Goal: Task Accomplishment & Management: Manage account settings

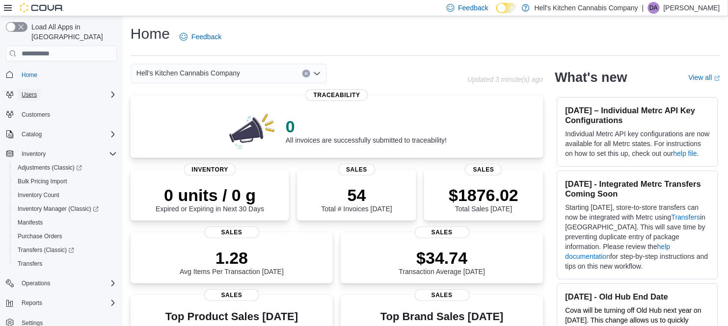
click at [33, 91] on span "Users" at bounding box center [29, 95] width 15 height 8
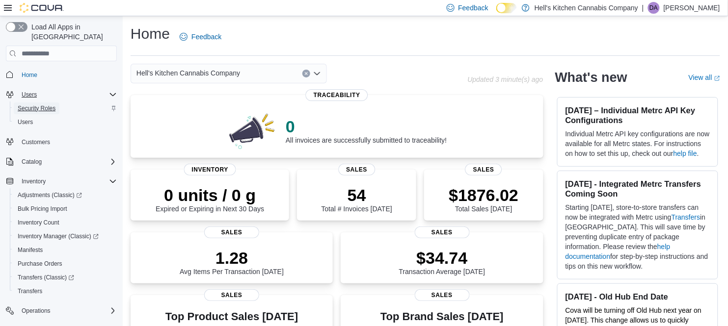
click at [46, 105] on span "Security Roles" at bounding box center [37, 109] width 38 height 8
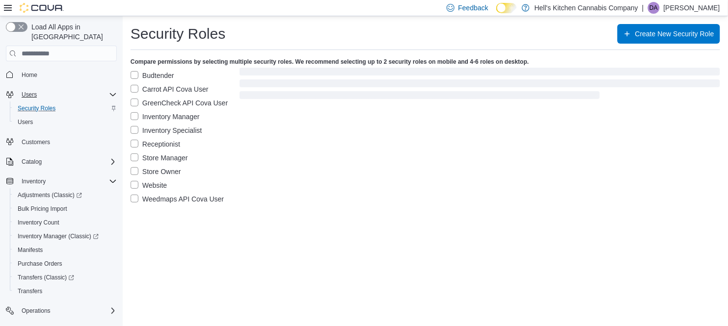
click at [174, 119] on label "Inventory Manager" at bounding box center [165, 117] width 69 height 12
click at [135, 75] on label "Budtender" at bounding box center [153, 76] width 44 height 12
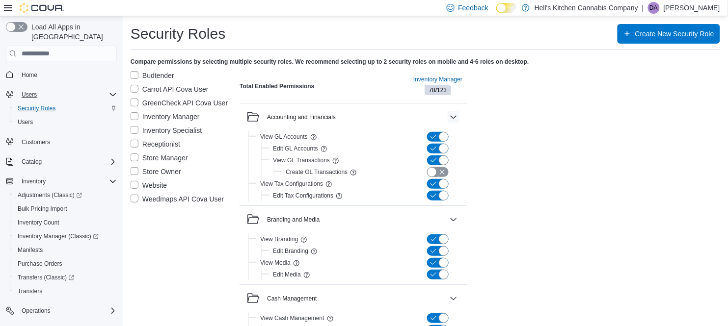
click at [457, 116] on button "button" at bounding box center [454, 117] width 12 height 12
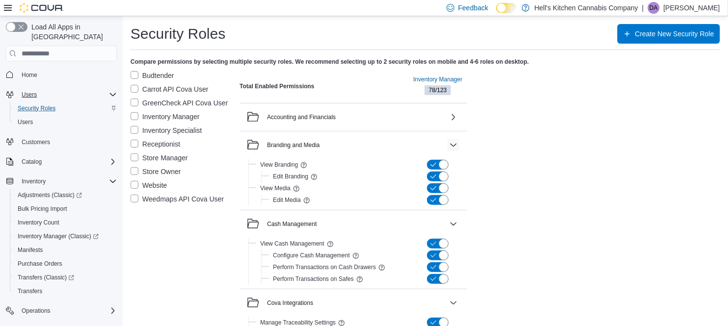
click at [454, 146] on button "button" at bounding box center [454, 145] width 12 height 12
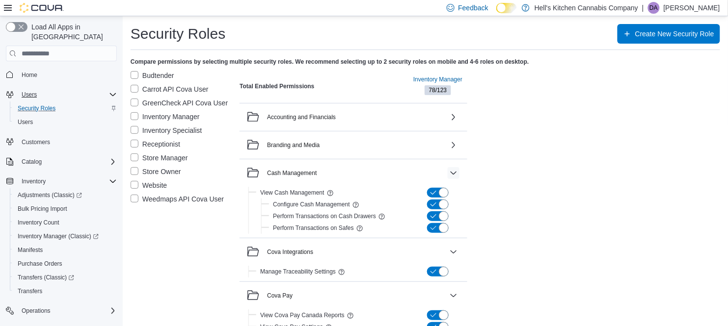
click at [454, 168] on button "button" at bounding box center [454, 173] width 12 height 12
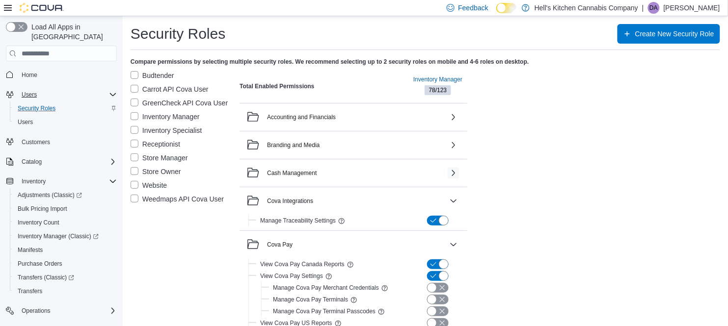
click at [454, 168] on button "button" at bounding box center [454, 173] width 12 height 12
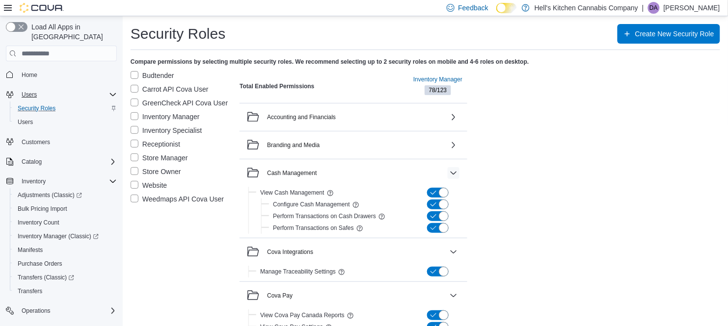
click at [454, 168] on button "button" at bounding box center [454, 173] width 12 height 12
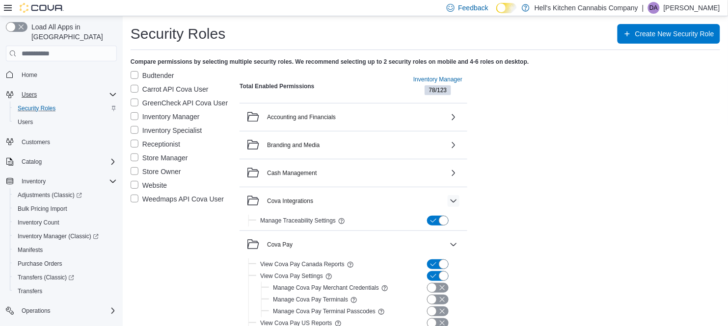
click at [454, 200] on button "button" at bounding box center [454, 201] width 12 height 12
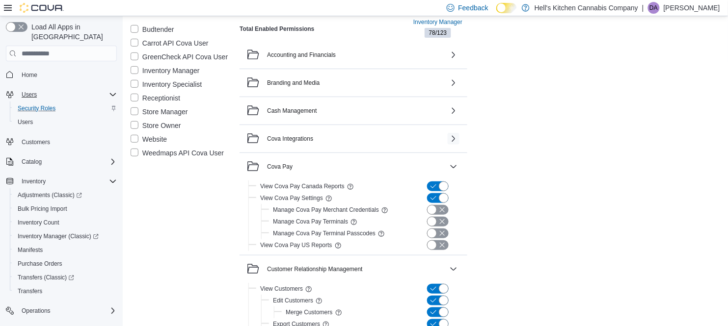
scroll to position [65, 0]
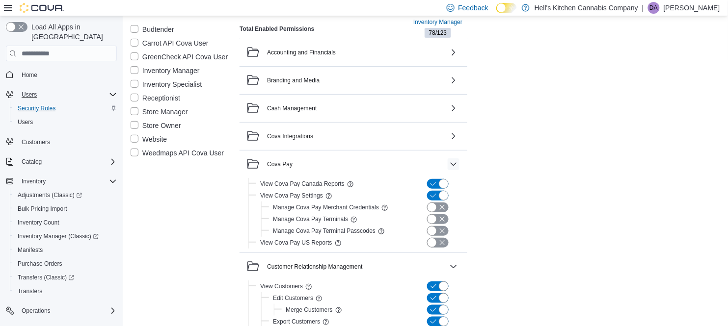
click at [455, 162] on button "button" at bounding box center [454, 165] width 12 height 12
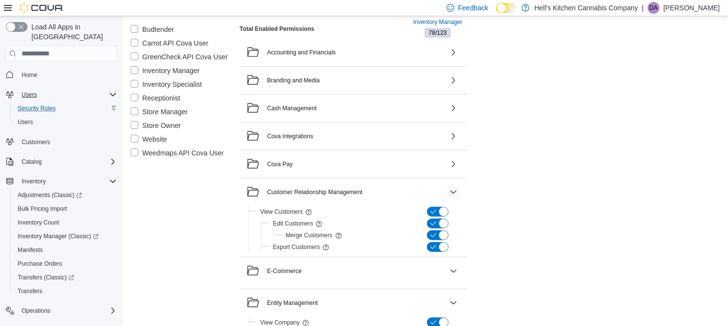
click at [451, 192] on button "button" at bounding box center [454, 192] width 12 height 12
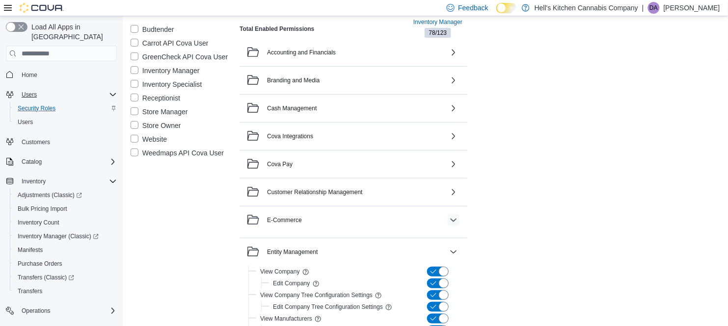
click at [455, 220] on button "button" at bounding box center [454, 220] width 12 height 12
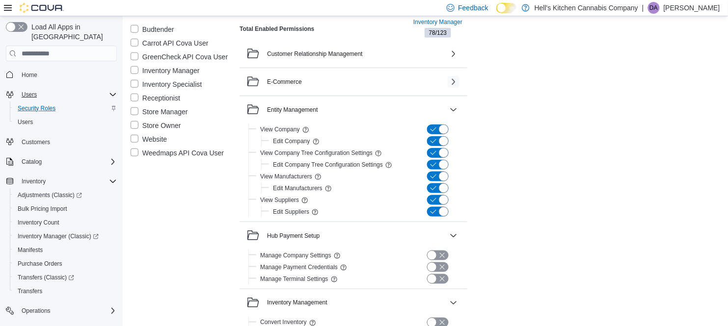
scroll to position [219, 0]
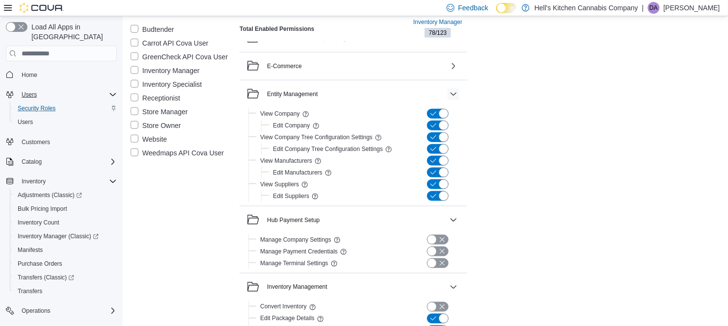
click at [451, 93] on button "button" at bounding box center [454, 94] width 12 height 12
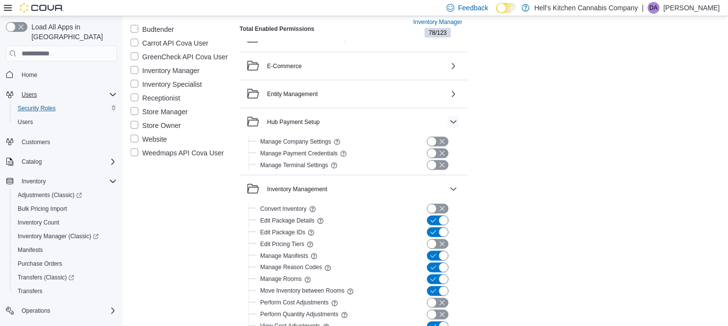
click at [456, 118] on button "button" at bounding box center [454, 122] width 12 height 12
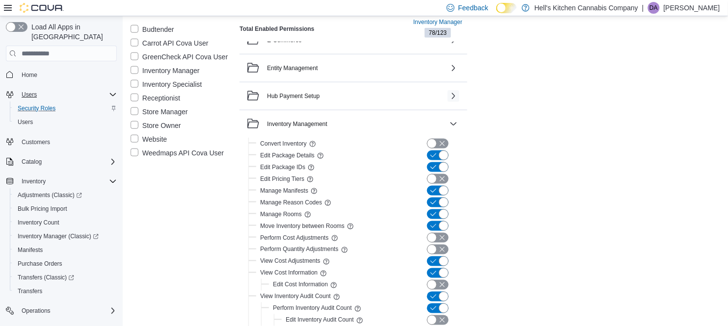
scroll to position [265, 0]
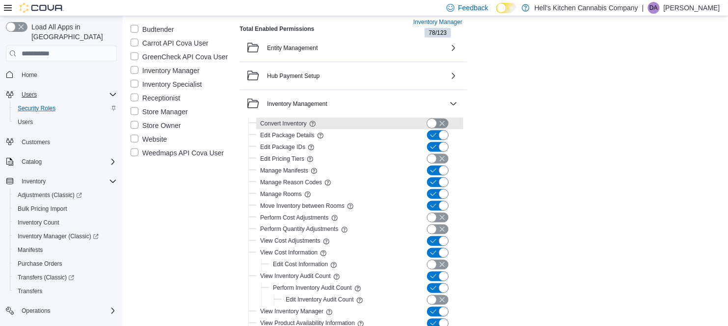
click at [431, 120] on button "button" at bounding box center [438, 124] width 22 height 10
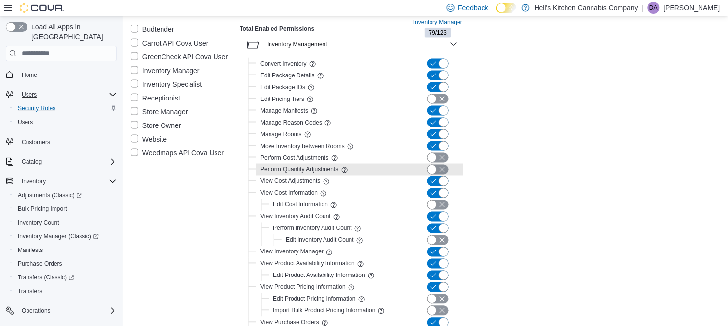
scroll to position [342, 0]
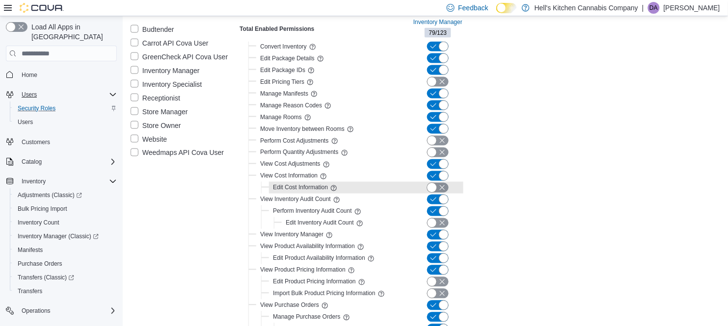
click at [433, 186] on button "button" at bounding box center [438, 188] width 22 height 10
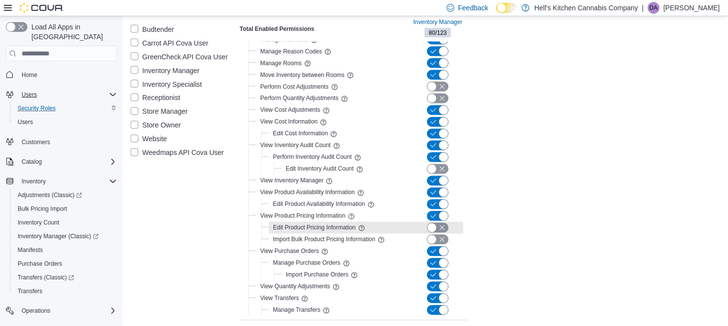
scroll to position [404, 0]
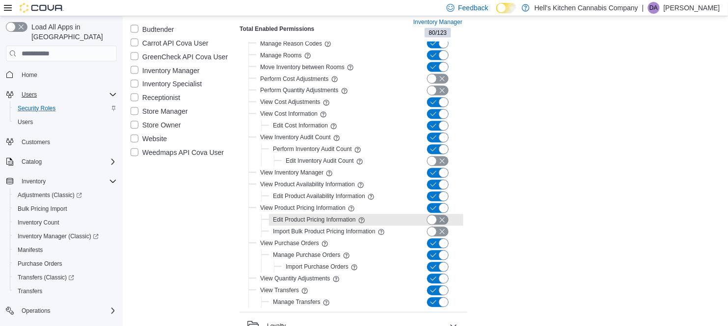
click at [437, 221] on button "button" at bounding box center [438, 220] width 22 height 10
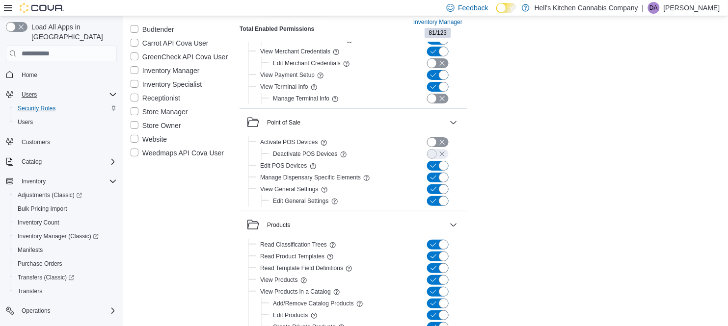
scroll to position [941, 0]
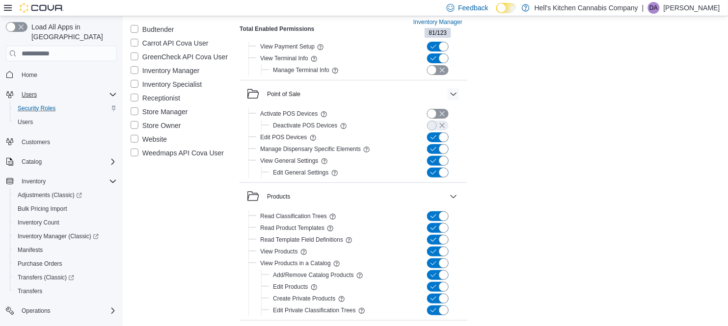
click at [454, 91] on button "button" at bounding box center [454, 94] width 12 height 12
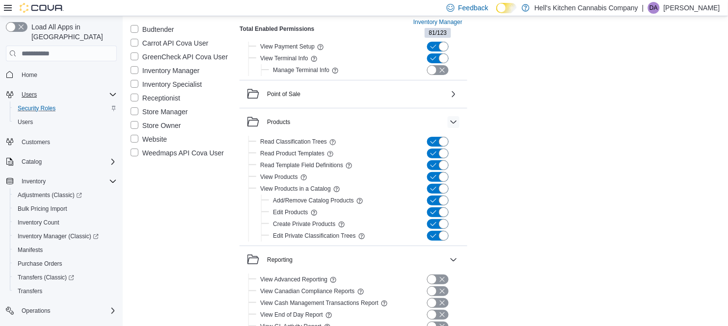
click at [452, 122] on button "button" at bounding box center [454, 122] width 12 height 12
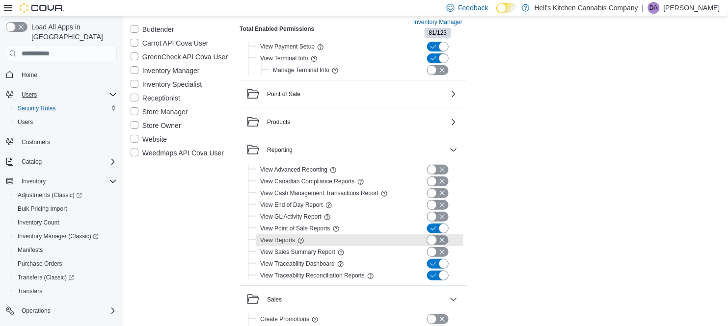
click at [432, 239] on button "button" at bounding box center [438, 241] width 22 height 10
click at [450, 147] on button "button" at bounding box center [454, 150] width 12 height 12
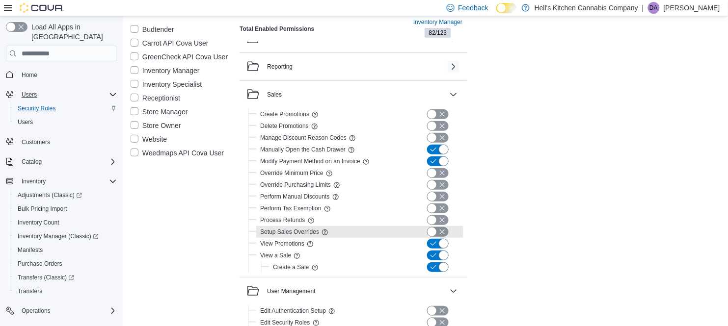
scroll to position [1026, 0]
click at [455, 96] on button "button" at bounding box center [454, 93] width 12 height 12
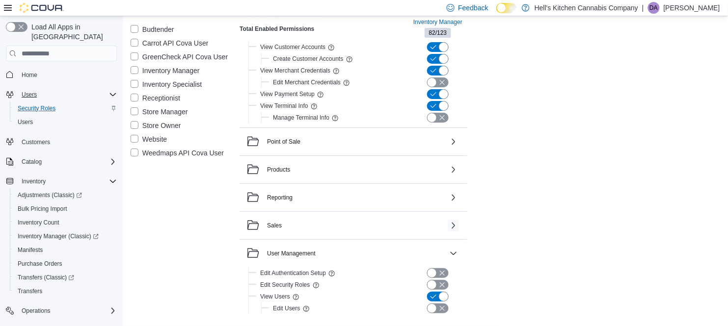
scroll to position [893, 0]
click at [449, 252] on button "button" at bounding box center [454, 254] width 12 height 12
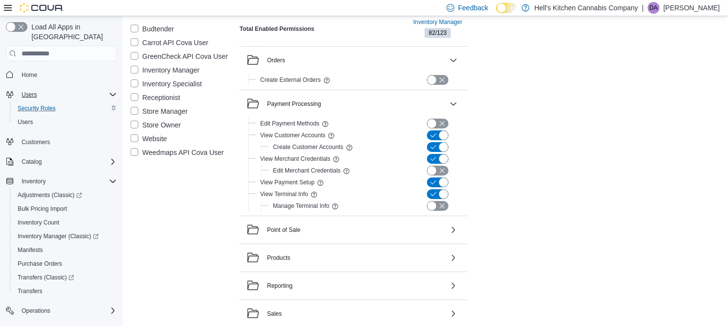
scroll to position [796, 0]
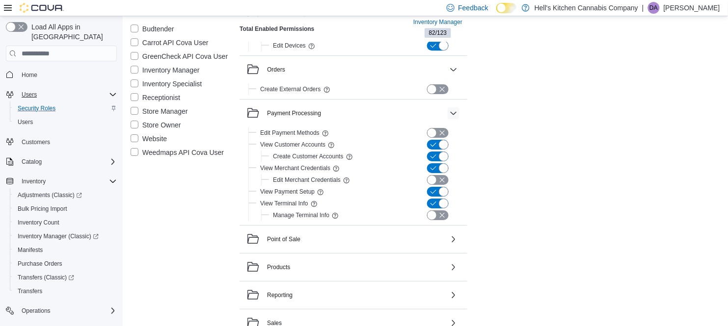
click at [452, 112] on button "button" at bounding box center [454, 113] width 12 height 12
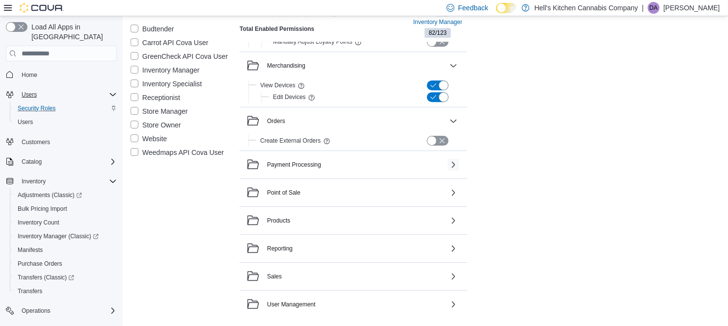
scroll to position [744, 0]
click at [450, 122] on button "button" at bounding box center [454, 121] width 12 height 12
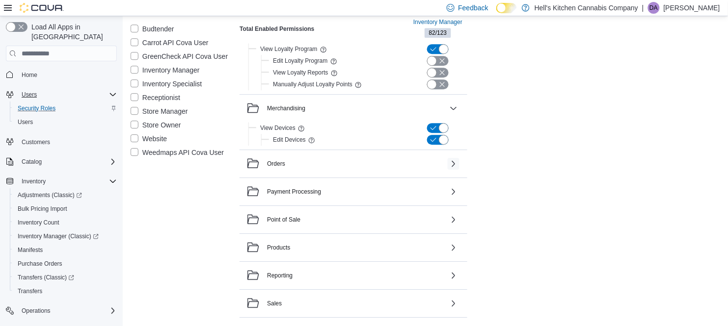
scroll to position [699, 0]
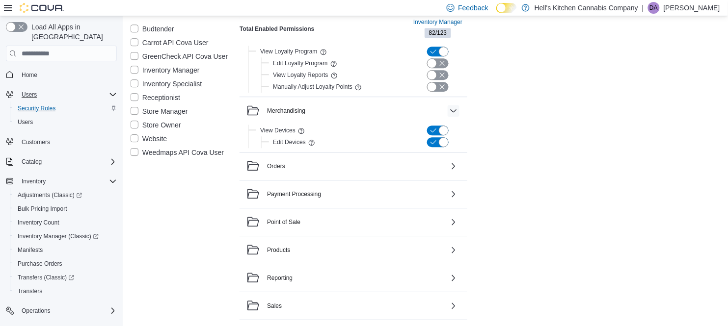
click at [458, 108] on button "button" at bounding box center [454, 111] width 12 height 12
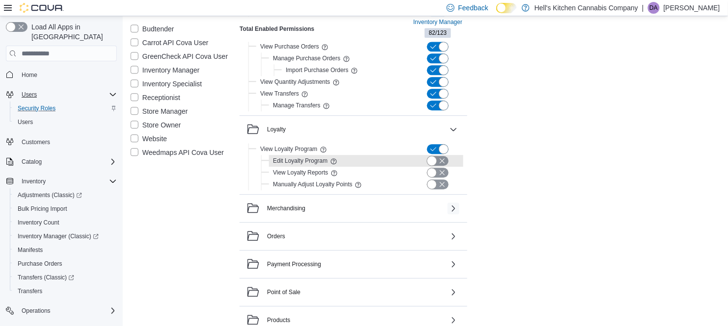
scroll to position [601, 0]
click at [444, 129] on button "Loyalty" at bounding box center [346, 130] width 198 height 12
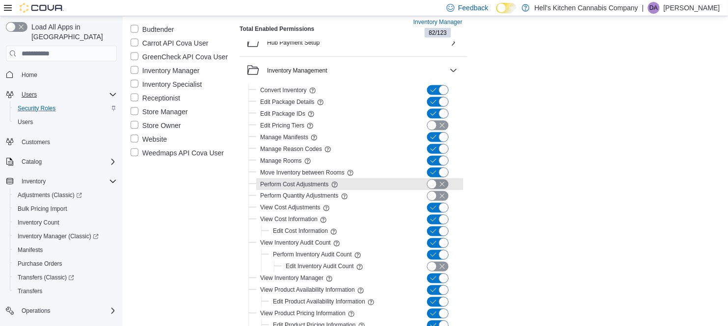
scroll to position [299, 0]
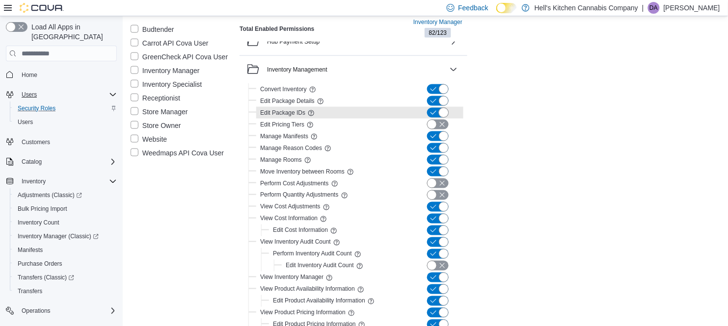
click at [441, 117] on button "button" at bounding box center [438, 113] width 22 height 10
click at [432, 117] on button "button" at bounding box center [438, 113] width 22 height 10
click at [435, 125] on button "button" at bounding box center [438, 125] width 22 height 10
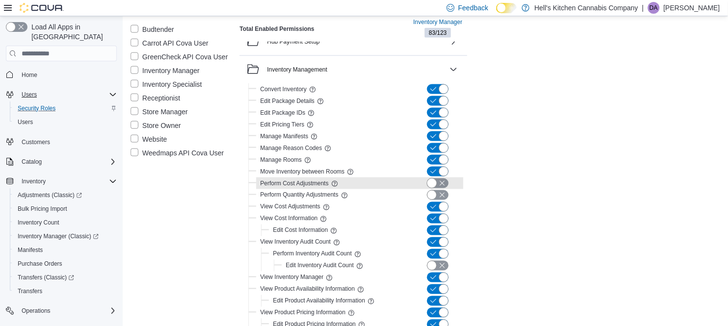
click at [439, 186] on button "button" at bounding box center [438, 184] width 22 height 10
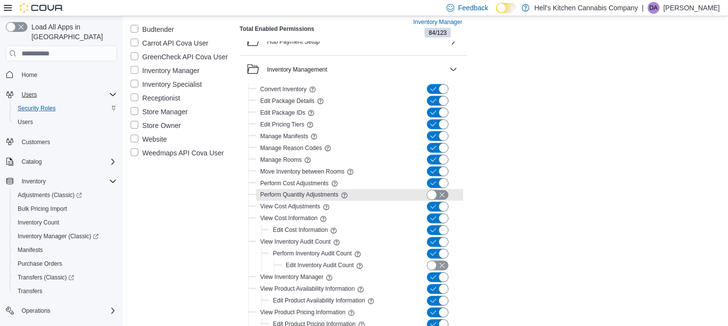
click at [431, 196] on button "button" at bounding box center [438, 195] width 22 height 10
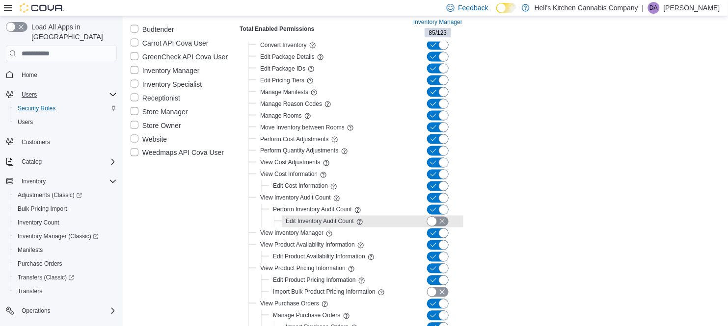
scroll to position [353, 0]
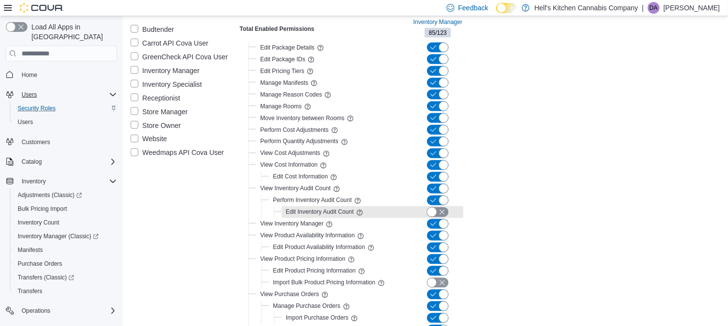
click at [433, 213] on button "button" at bounding box center [438, 213] width 22 height 10
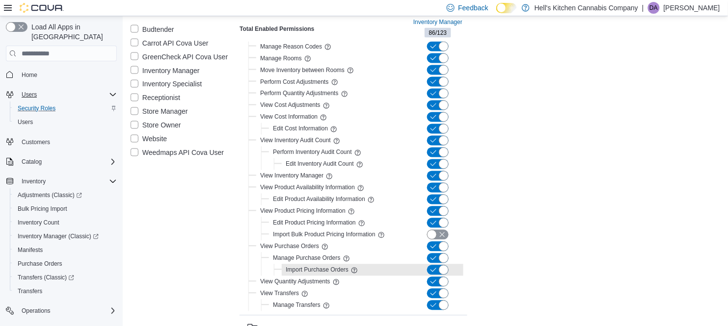
scroll to position [410, 0]
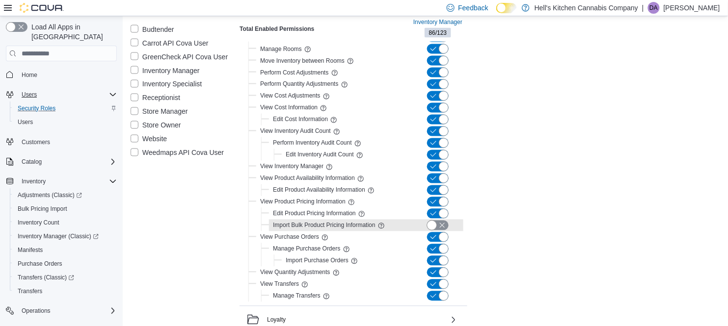
click at [432, 224] on button "button" at bounding box center [438, 226] width 22 height 10
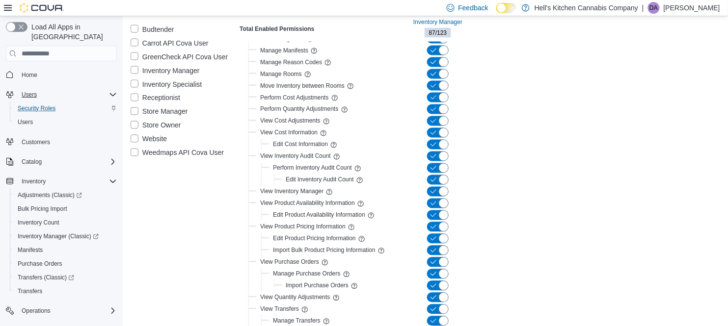
scroll to position [0, 0]
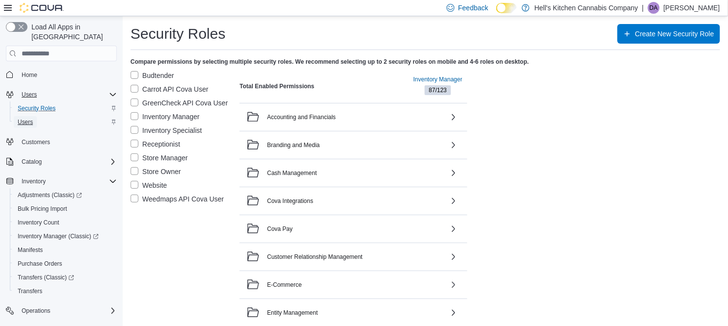
click at [34, 116] on link "Users" at bounding box center [25, 122] width 23 height 12
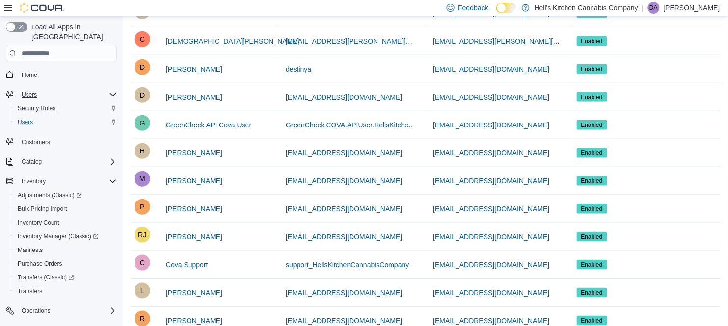
scroll to position [188, 0]
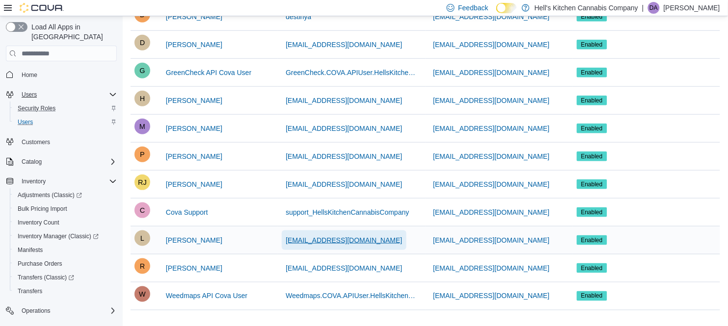
click at [351, 240] on span "[EMAIL_ADDRESS][DOMAIN_NAME]" at bounding box center [344, 241] width 116 height 10
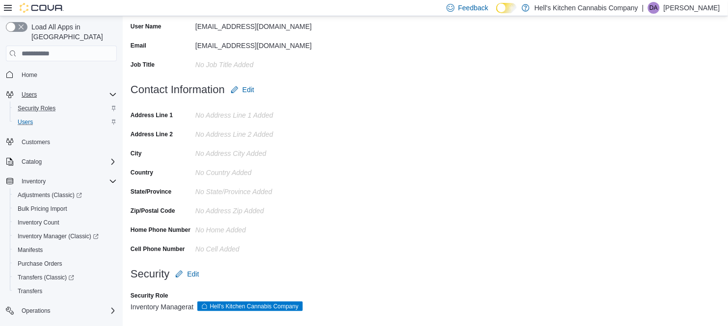
scroll to position [145, 0]
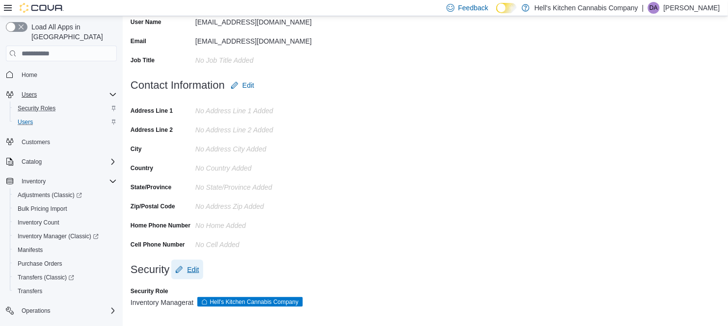
click at [189, 271] on span "Edit" at bounding box center [193, 270] width 12 height 10
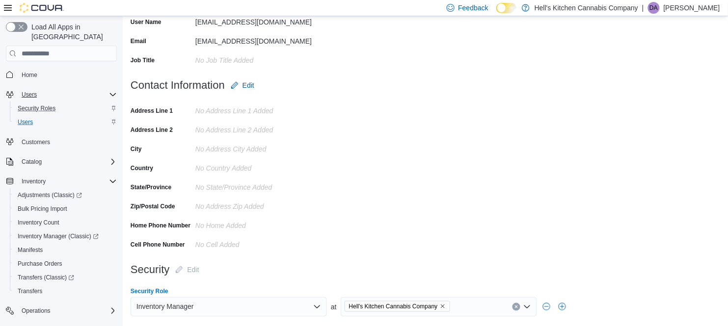
click at [315, 309] on icon "Open list of options" at bounding box center [317, 307] width 8 height 8
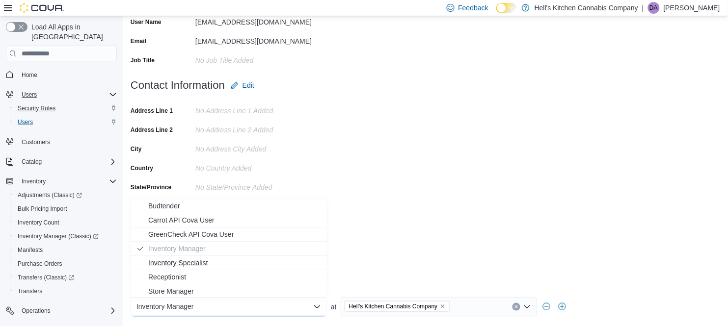
click at [230, 258] on span "Inventory Specialist" at bounding box center [234, 263] width 173 height 10
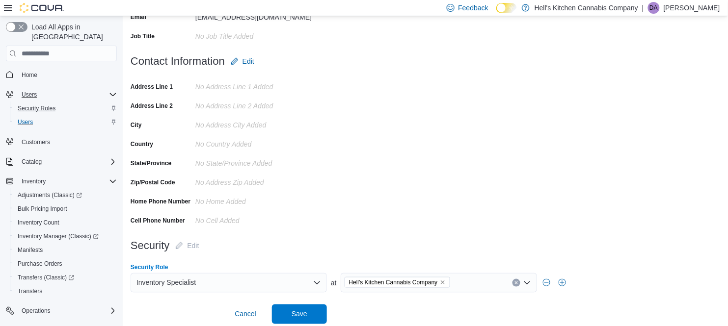
scroll to position [174, 0]
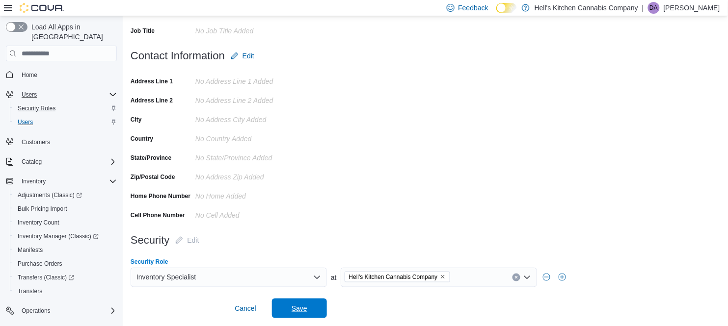
click at [289, 306] on span "Save" at bounding box center [299, 309] width 43 height 20
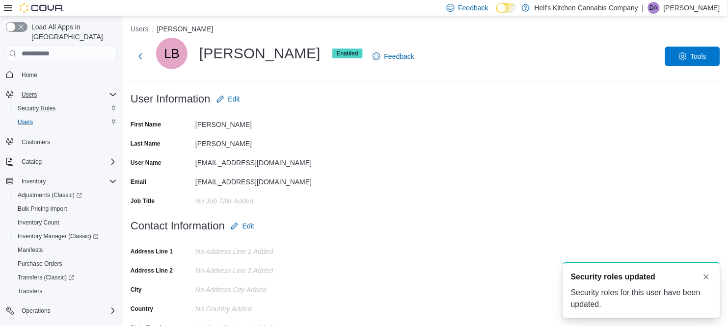
scroll to position [0, 0]
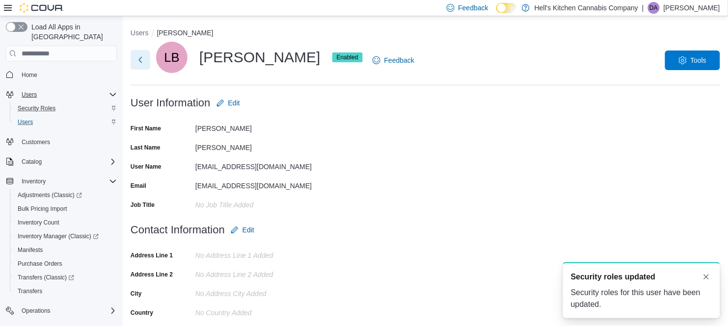
click at [140, 61] on button "Next" at bounding box center [141, 60] width 20 height 20
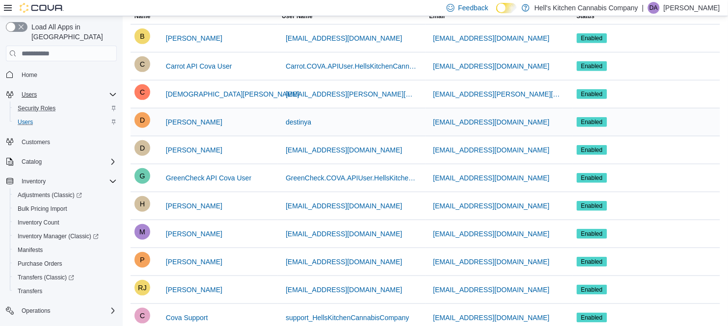
scroll to position [11, 0]
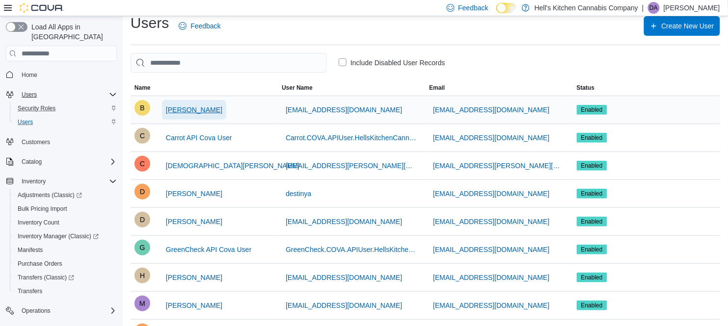
click at [186, 110] on span "[PERSON_NAME]" at bounding box center [194, 110] width 56 height 10
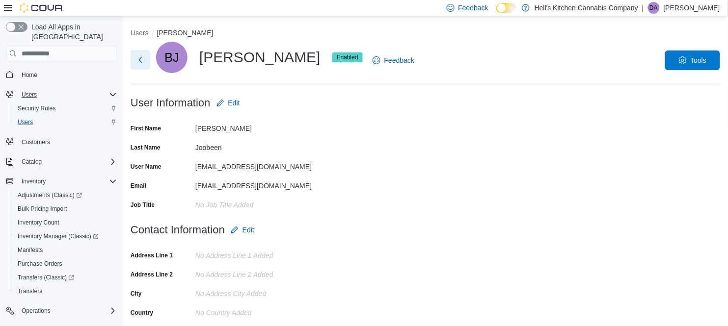
click at [139, 61] on button "Next" at bounding box center [141, 60] width 20 height 20
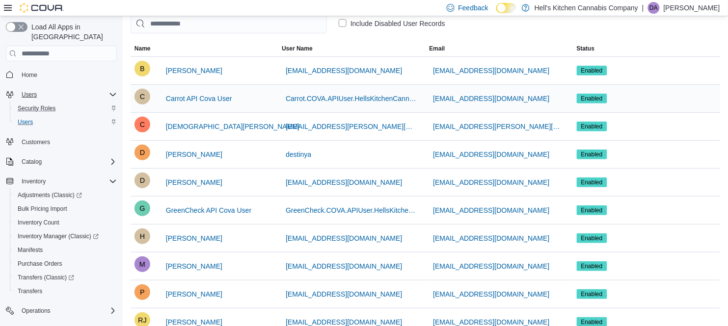
scroll to position [54, 0]
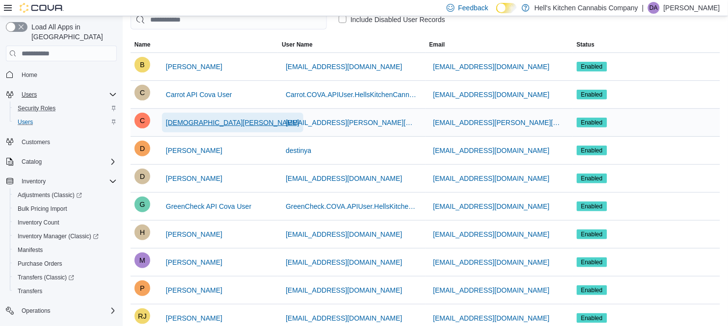
click at [168, 122] on span "[DEMOGRAPHIC_DATA][PERSON_NAME]" at bounding box center [232, 123] width 133 height 10
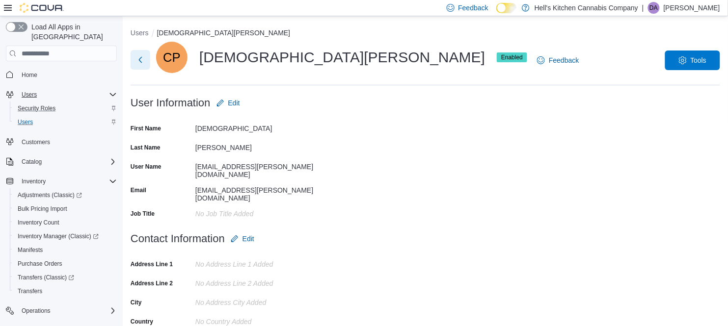
click at [137, 66] on button "Next" at bounding box center [141, 60] width 20 height 20
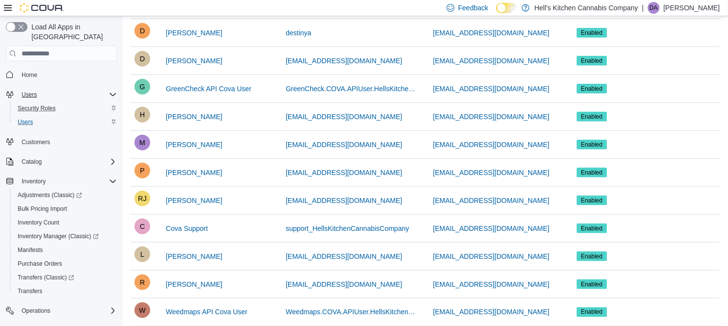
scroll to position [173, 0]
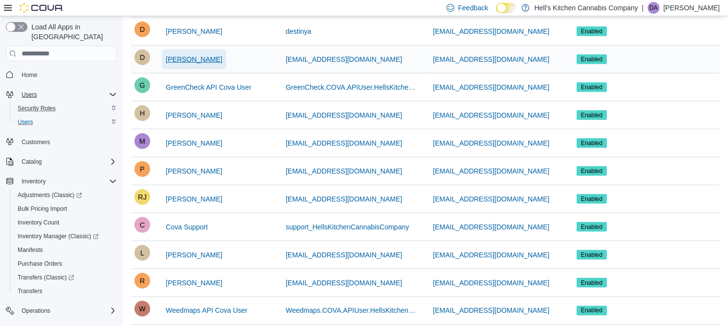
click at [171, 54] on span "[PERSON_NAME]" at bounding box center [194, 59] width 56 height 10
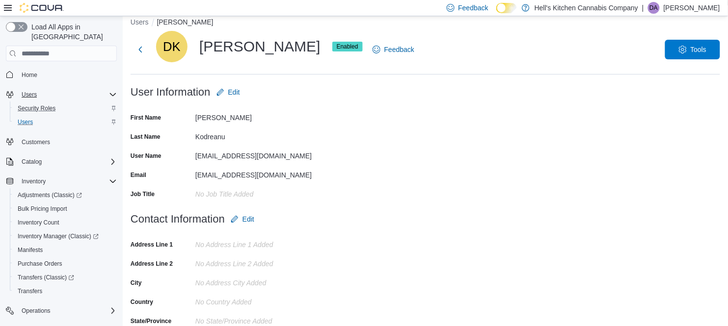
scroll to position [3, 0]
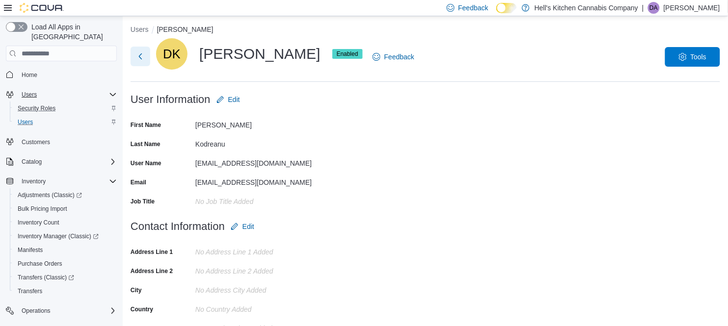
click at [142, 59] on button "Next" at bounding box center [141, 57] width 20 height 20
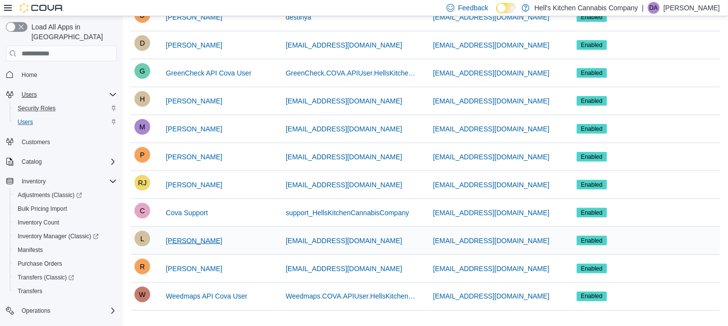
scroll to position [188, 0]
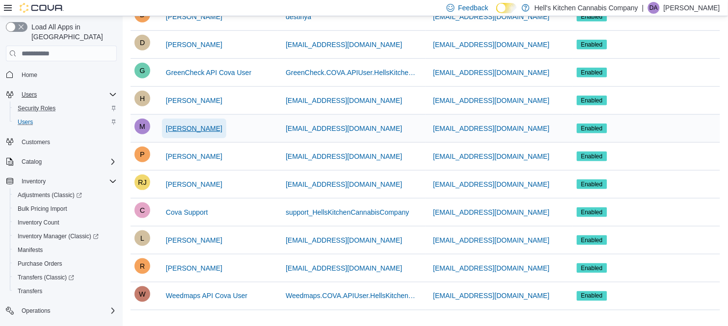
click at [186, 128] on span "[PERSON_NAME]" at bounding box center [194, 129] width 56 height 10
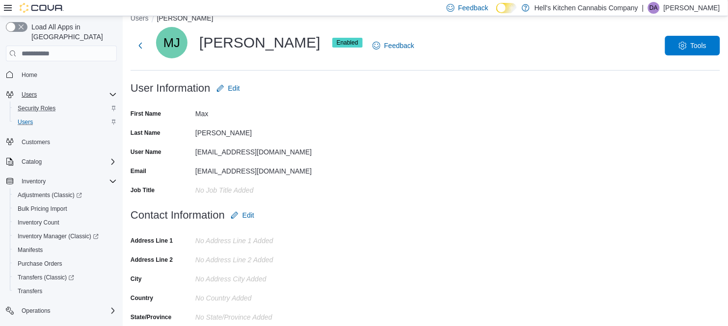
scroll to position [145, 0]
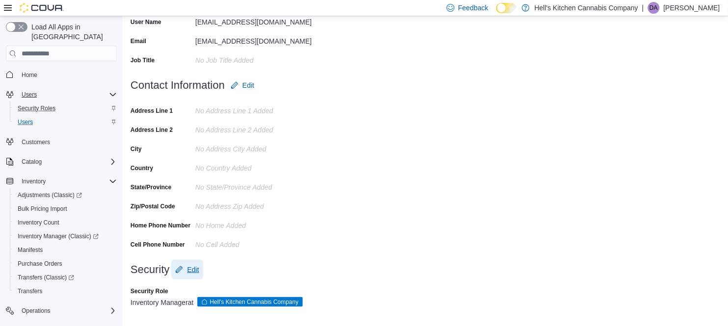
click at [188, 266] on span "Edit" at bounding box center [193, 270] width 12 height 10
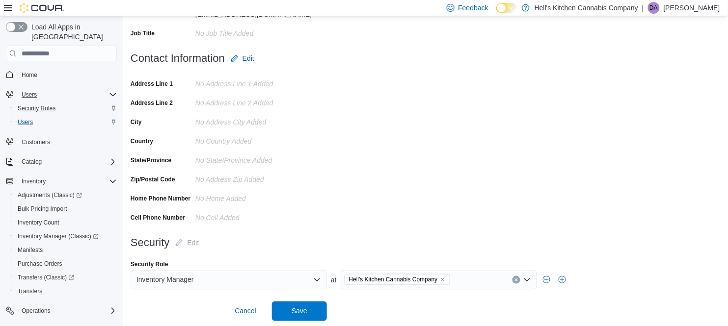
scroll to position [174, 0]
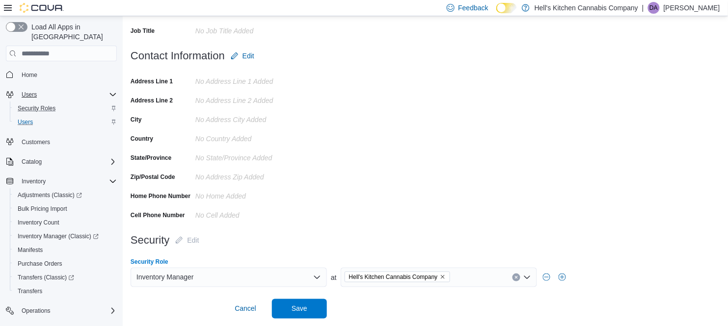
click at [267, 273] on div "Inventory Manager" at bounding box center [229, 278] width 196 height 20
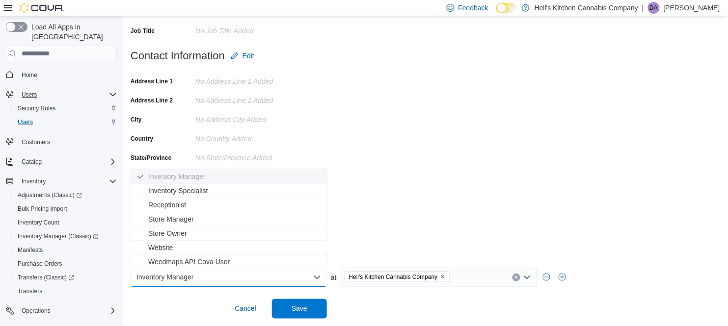
scroll to position [44, 0]
click at [247, 309] on span "Cancel" at bounding box center [246, 309] width 22 height 10
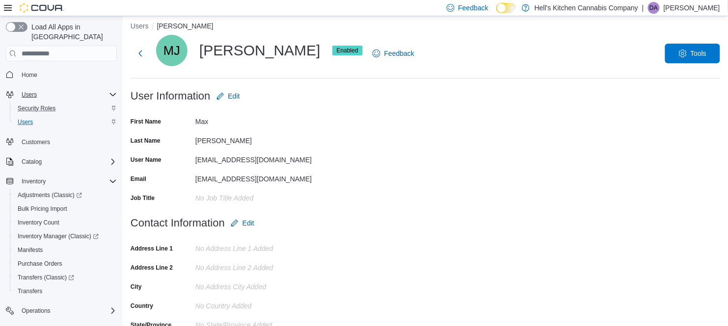
scroll to position [0, 0]
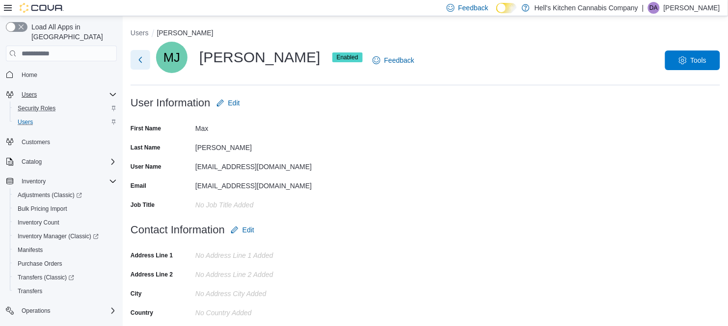
click at [139, 63] on button "Next" at bounding box center [141, 60] width 20 height 20
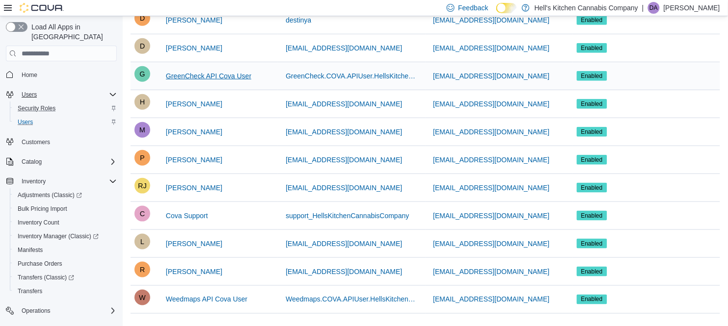
scroll to position [188, 0]
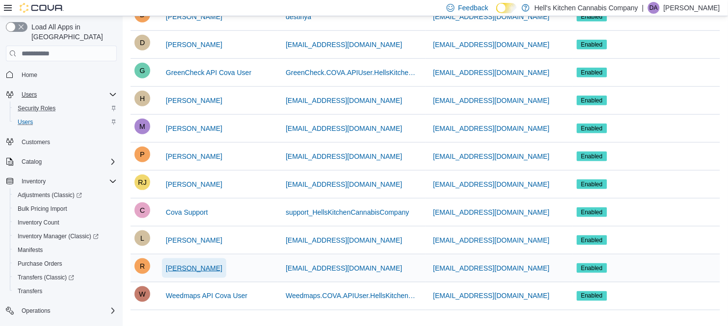
click at [184, 269] on span "[PERSON_NAME]" at bounding box center [194, 269] width 56 height 10
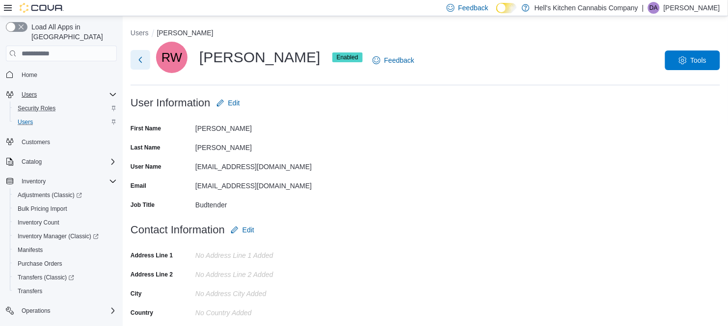
click at [145, 62] on button "Next" at bounding box center [141, 60] width 20 height 20
